Goal: Information Seeking & Learning: Find specific fact

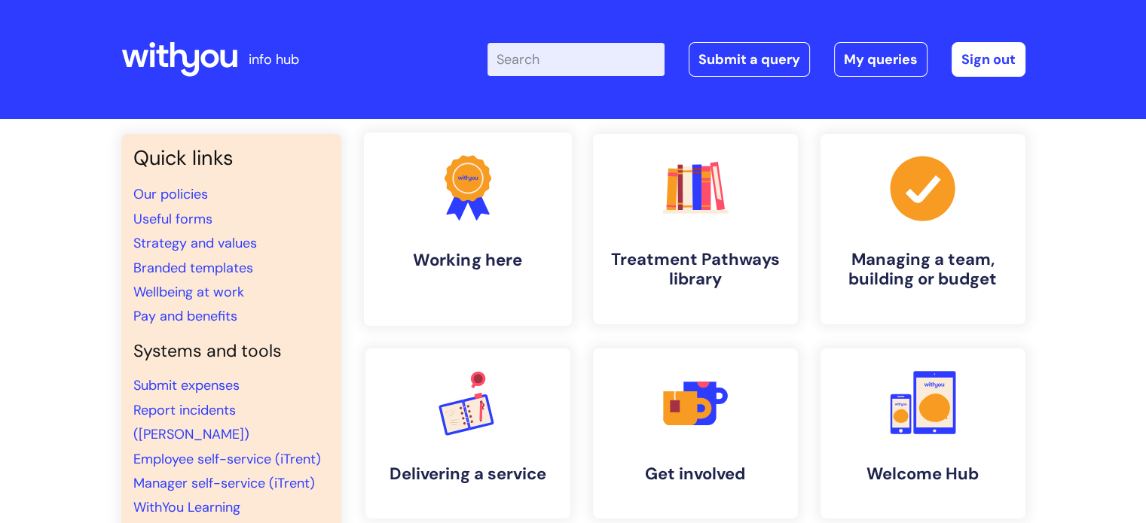
click at [465, 211] on icon ".cls-1{fill:#f89b22;}.cls-1,.cls-2,.cls-3{stroke-width:0px;}.cls-2{fill:#2d3cff…" at bounding box center [467, 188] width 75 height 75
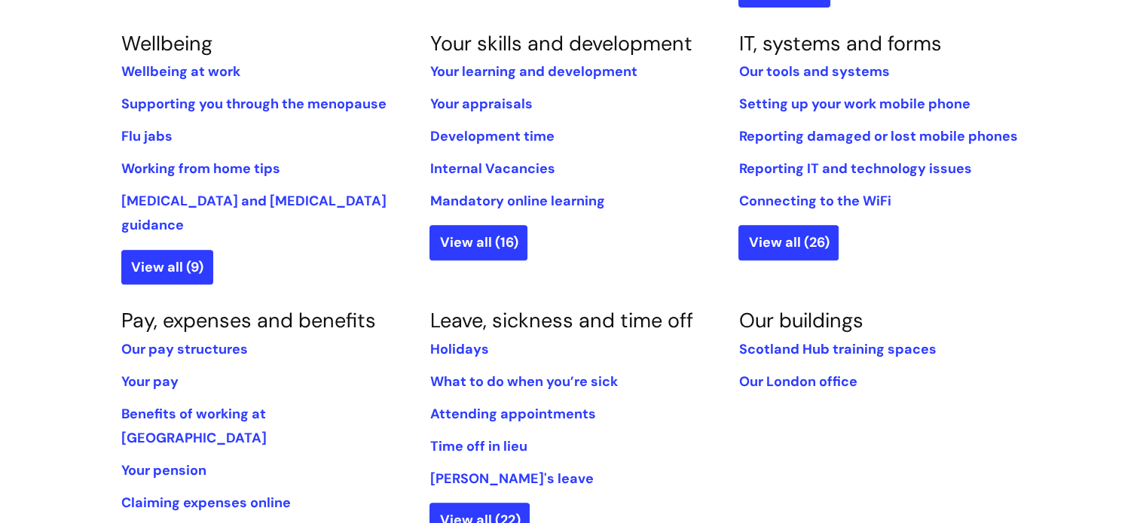
scroll to position [654, 0]
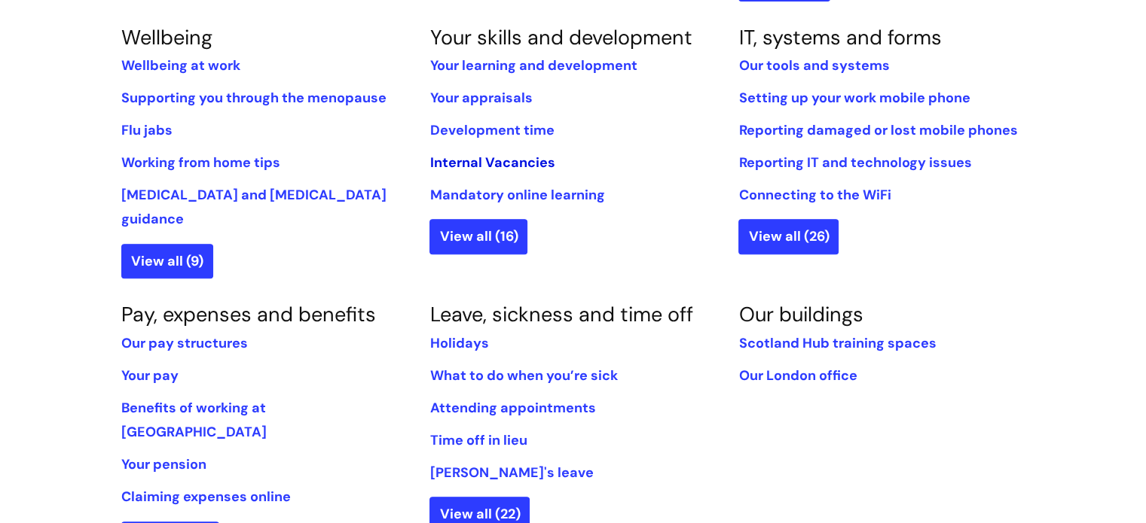
click at [475, 165] on link "Internal Vacancies" at bounding box center [491, 163] width 125 height 18
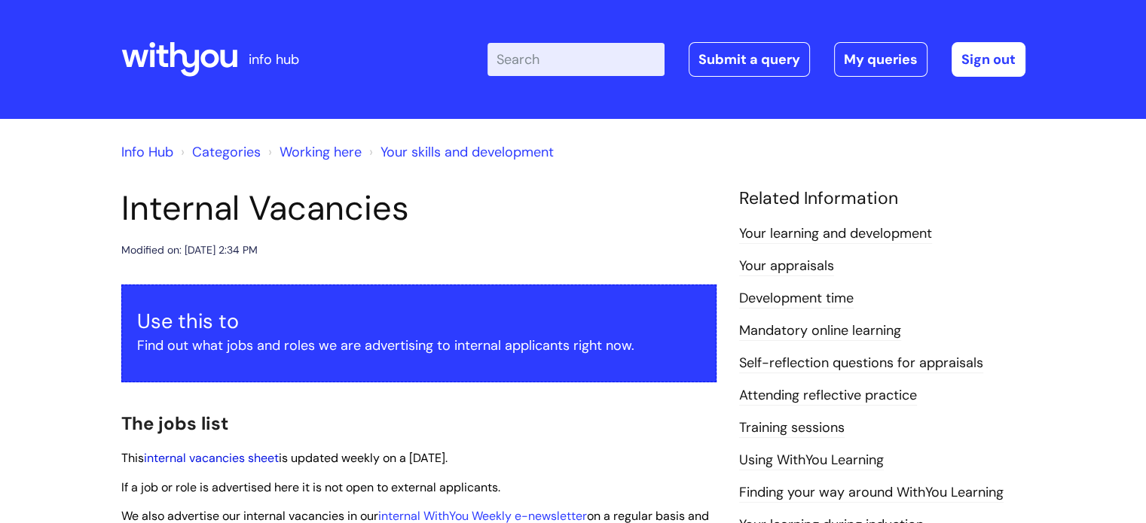
click at [212, 459] on link "internal vacancies sheet" at bounding box center [211, 458] width 135 height 16
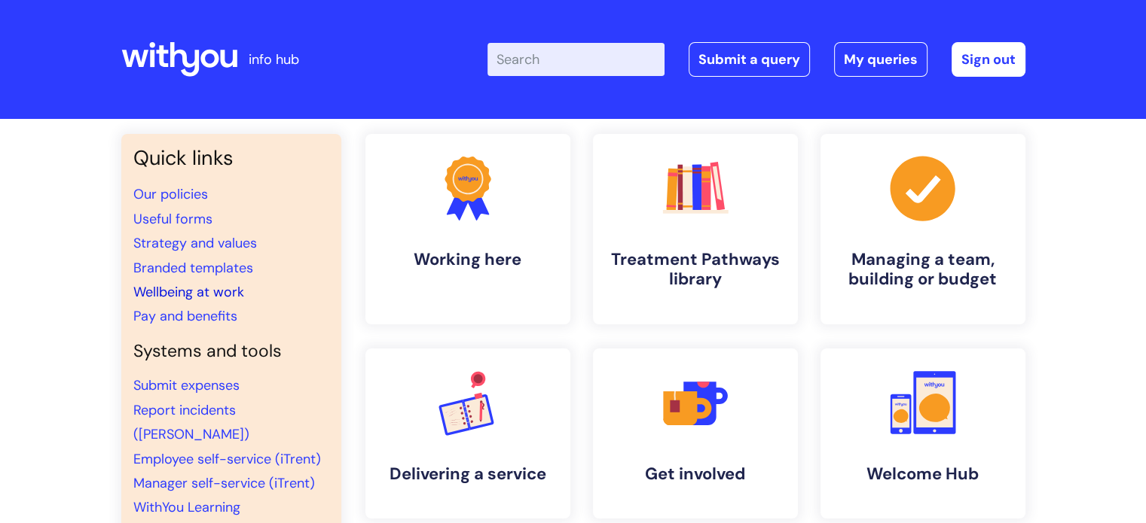
click at [196, 288] on link "Wellbeing at work" at bounding box center [188, 292] width 111 height 18
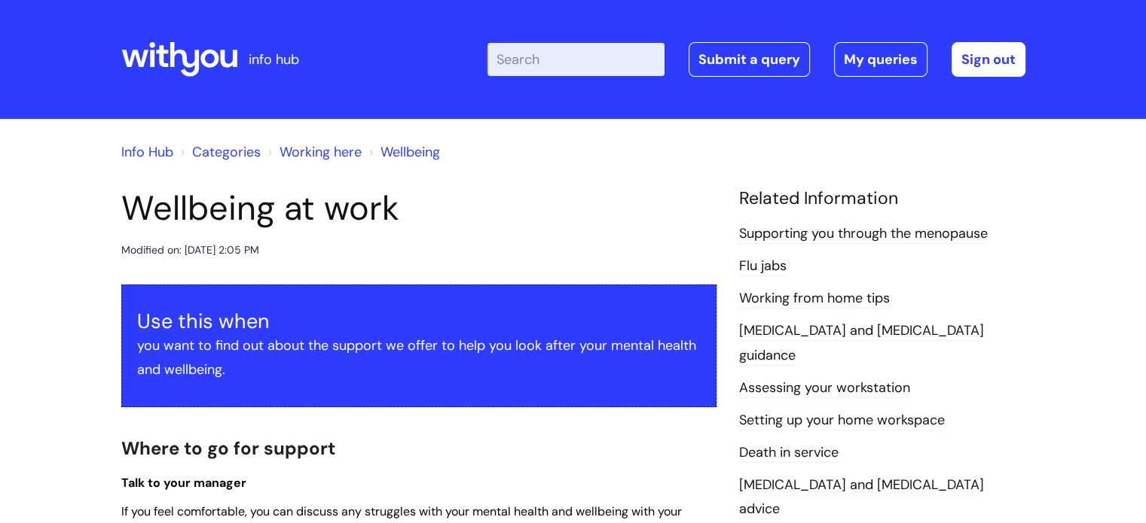
click at [582, 56] on input "Enter your search term here..." at bounding box center [575, 59] width 177 height 33
type input "loan"
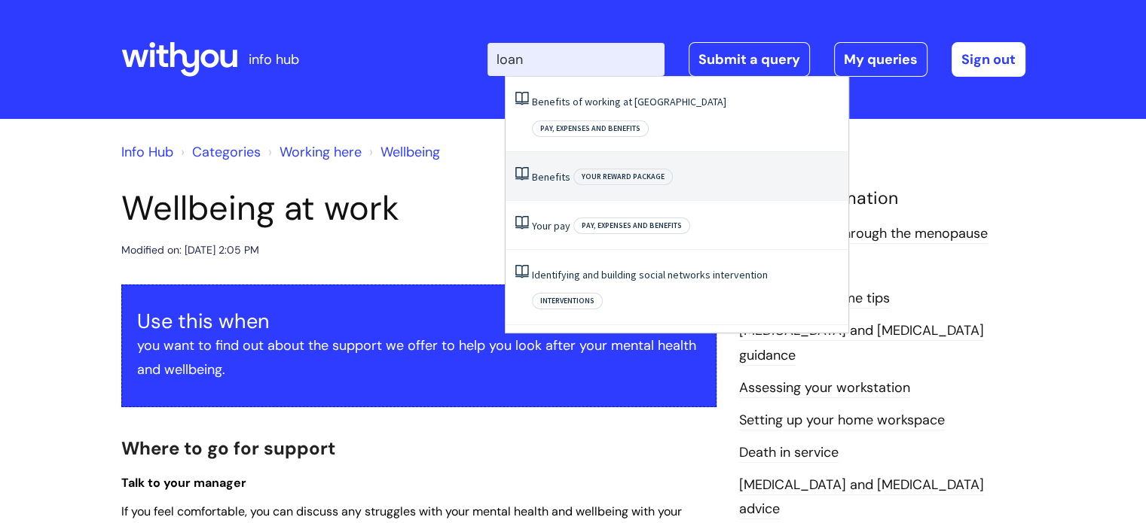
click at [560, 170] on link "Benefits" at bounding box center [551, 177] width 38 height 14
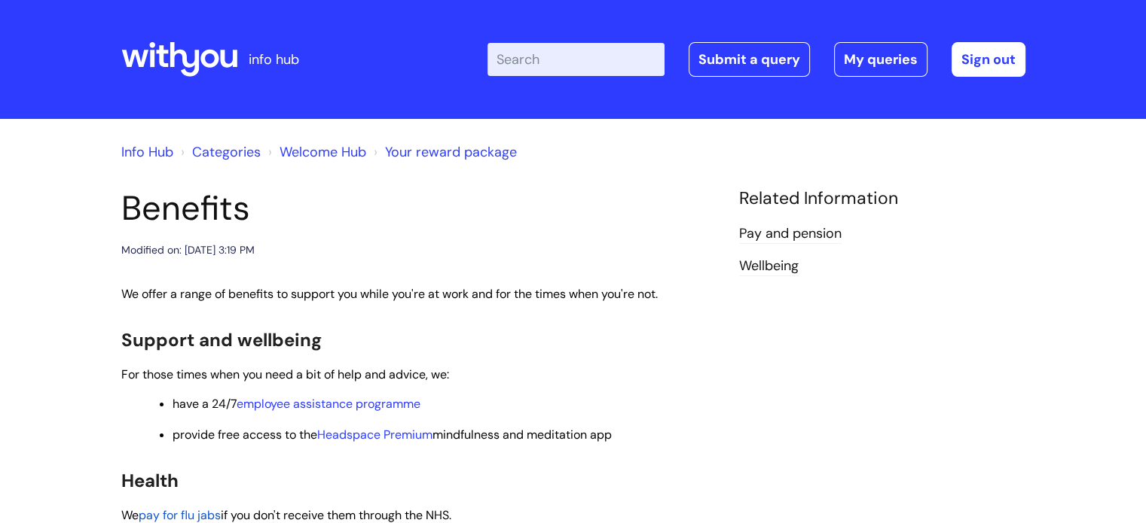
scroll to position [3, 0]
